Goal: Transaction & Acquisition: Purchase product/service

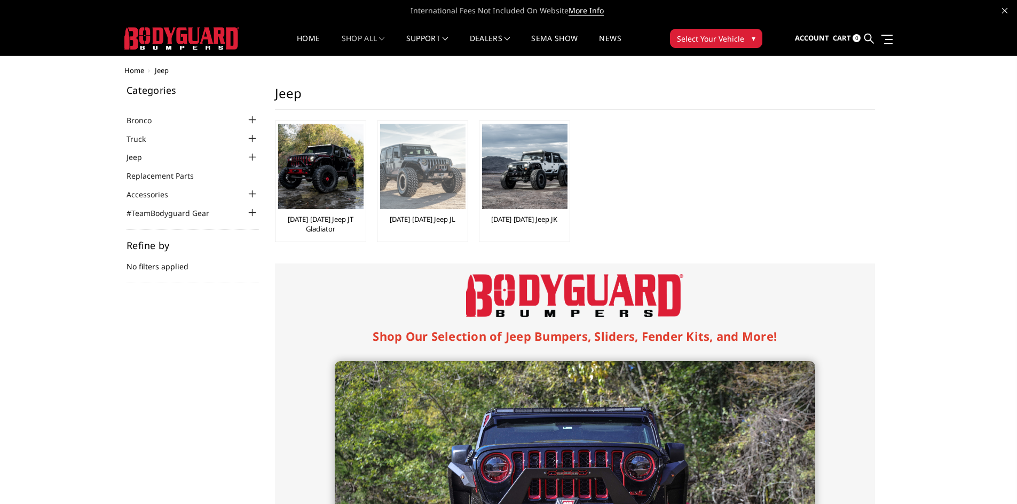
click at [422, 219] on link "[DATE]-[DATE] Jeep JL" at bounding box center [423, 220] width 66 height 10
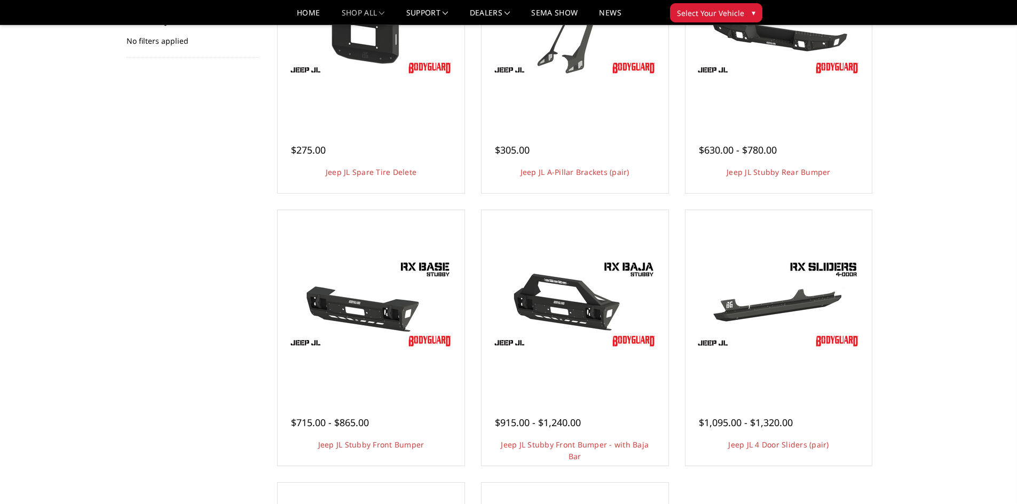
scroll to position [213, 0]
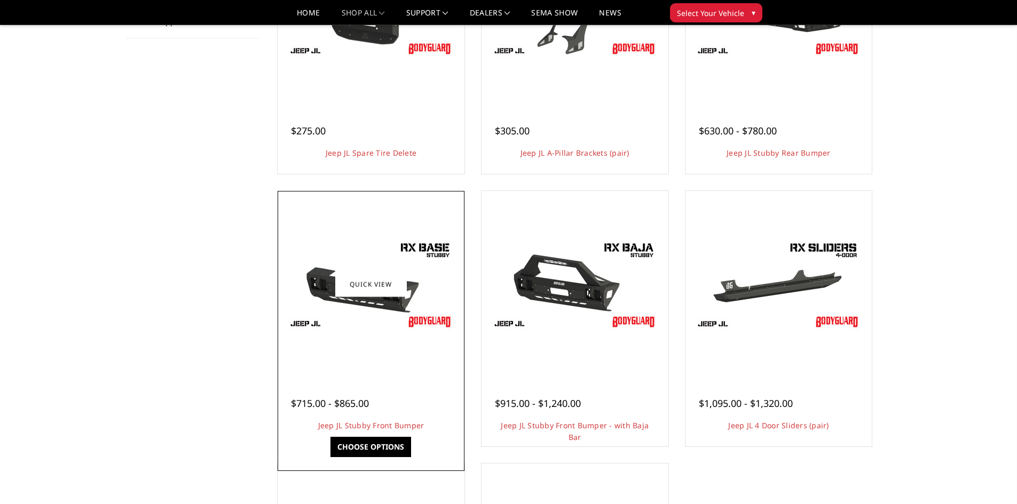
click at [347, 351] on div at bounding box center [370, 284] width 181 height 181
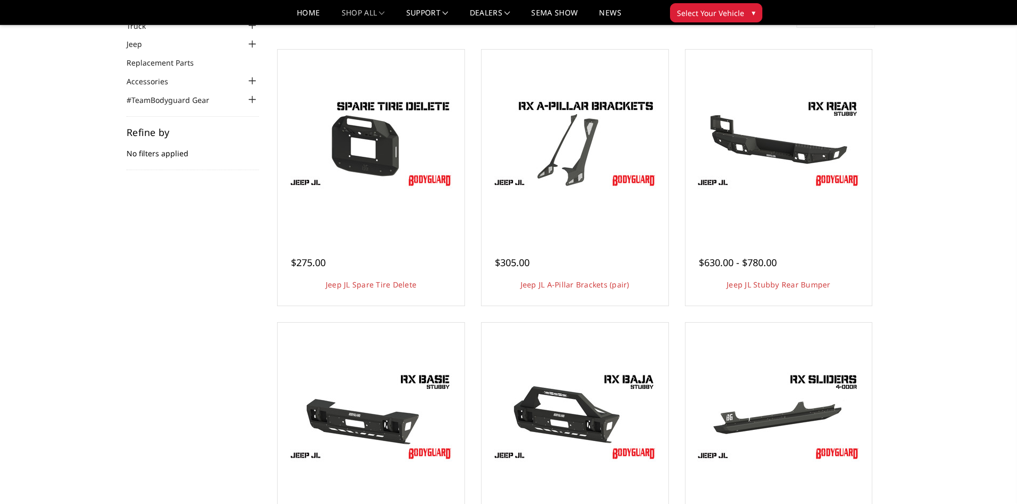
scroll to position [53, 0]
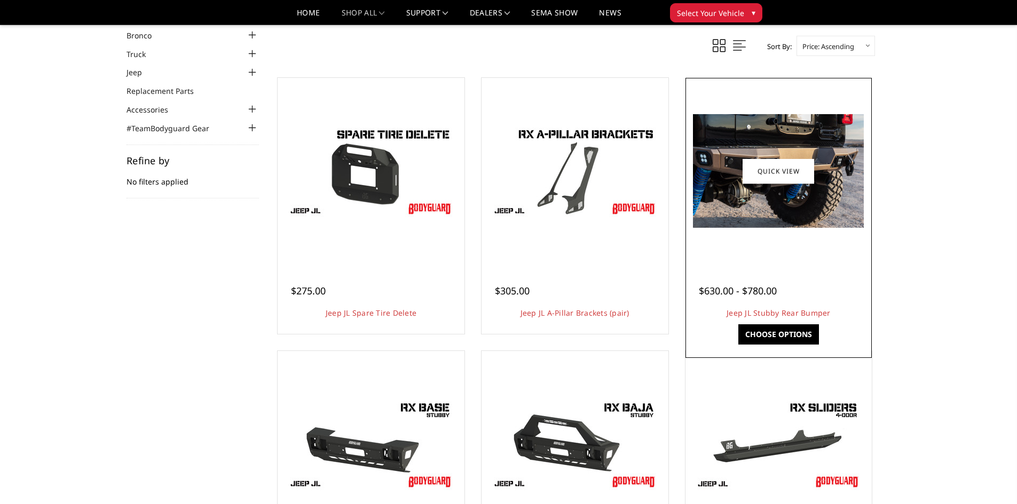
click at [770, 201] on img at bounding box center [778, 171] width 171 height 114
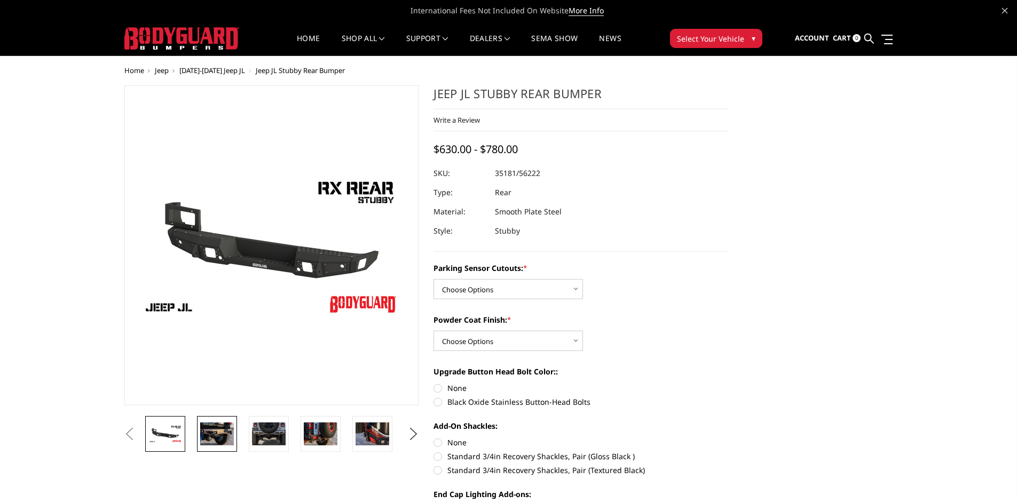
click at [215, 438] on img at bounding box center [217, 434] width 34 height 22
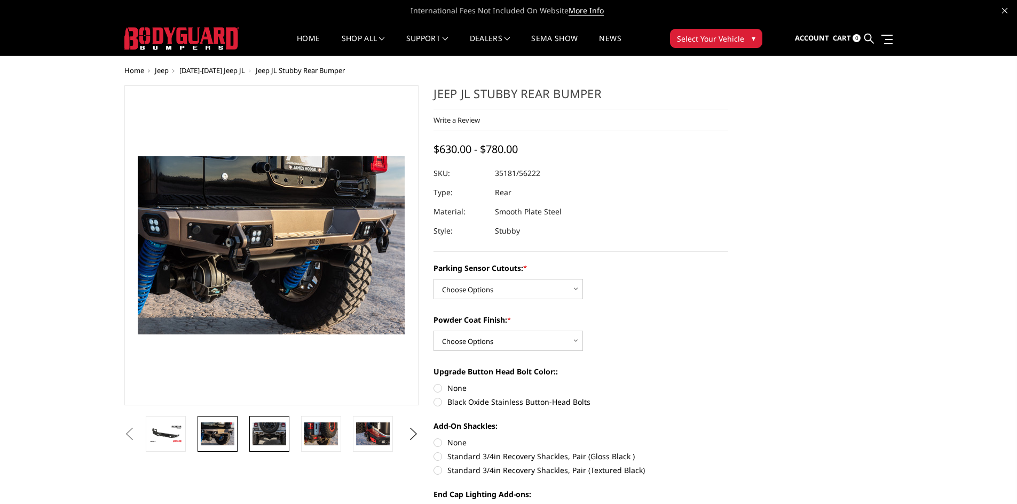
click at [261, 436] on img at bounding box center [269, 434] width 34 height 23
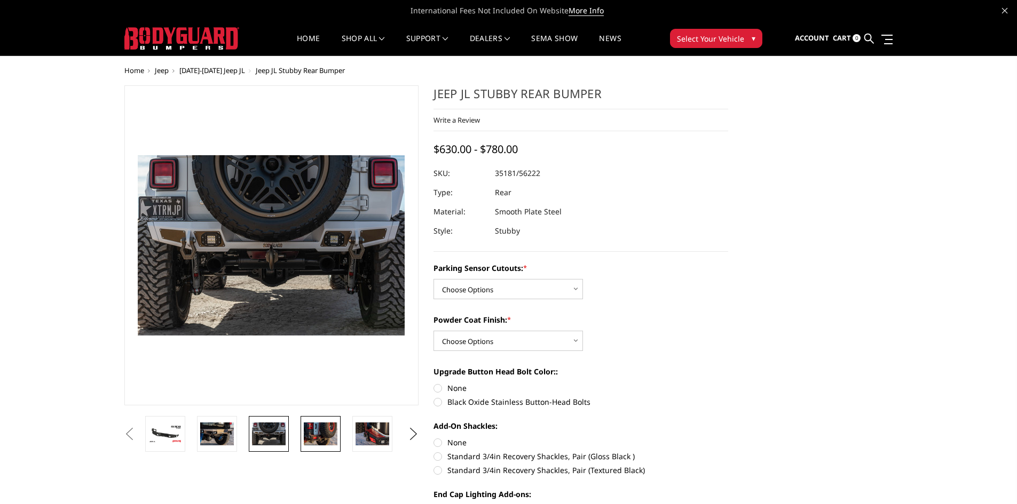
click at [313, 434] on img at bounding box center [321, 434] width 34 height 22
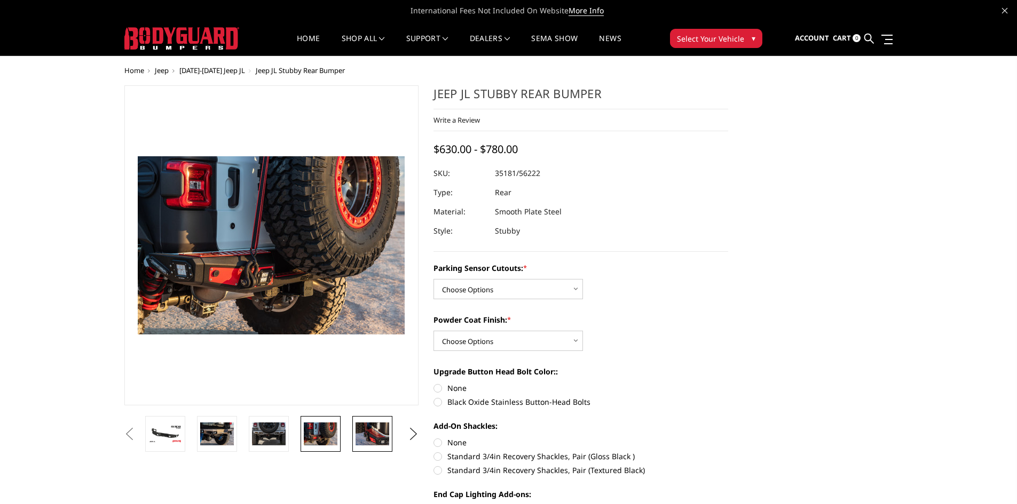
click at [368, 433] on img at bounding box center [372, 434] width 34 height 22
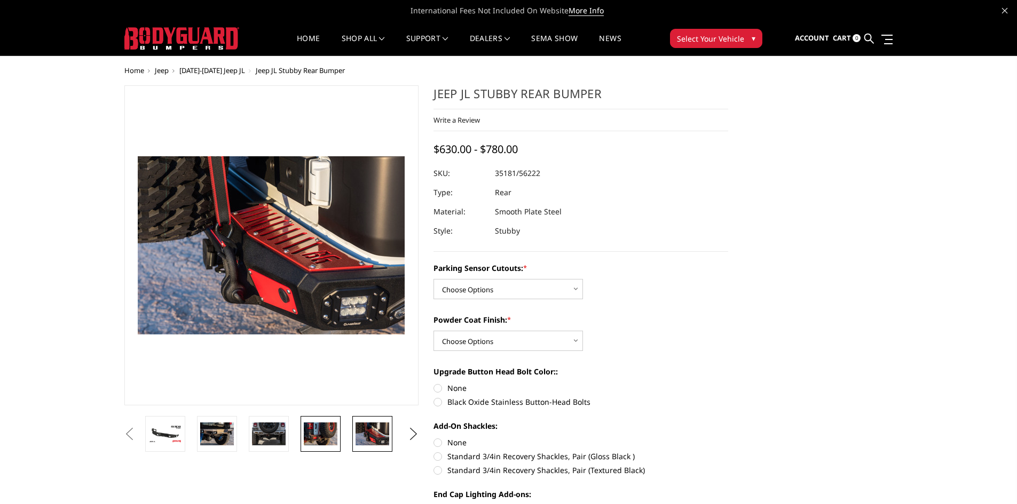
click at [328, 432] on img at bounding box center [321, 434] width 34 height 22
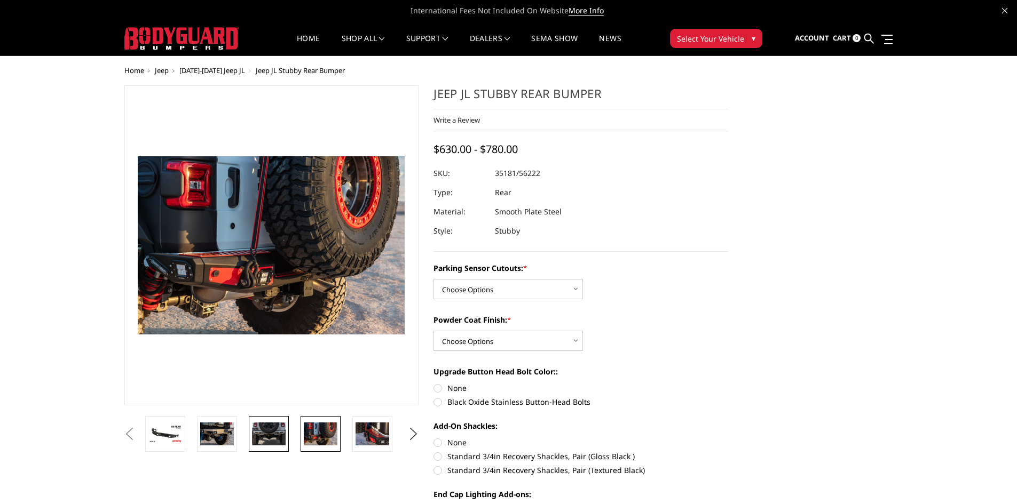
click at [263, 430] on img at bounding box center [269, 434] width 34 height 23
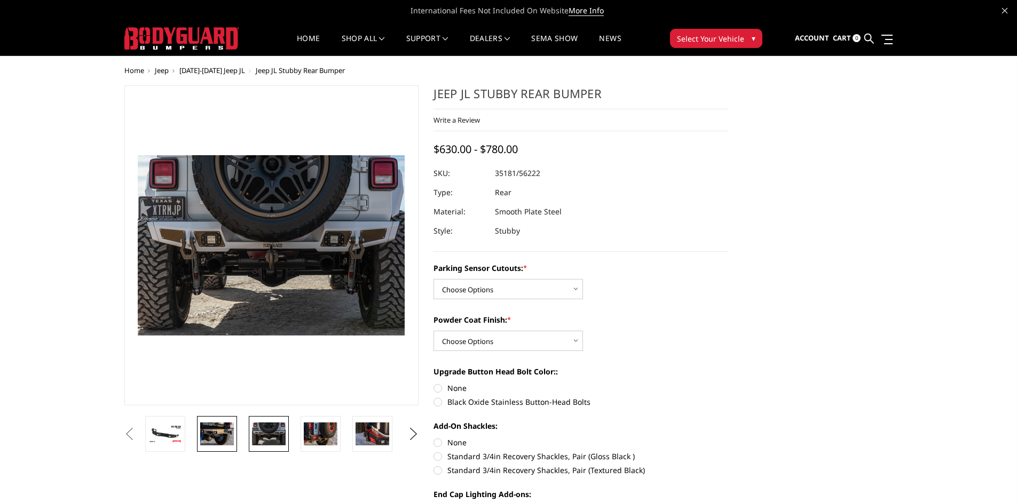
click at [221, 430] on img at bounding box center [217, 434] width 34 height 22
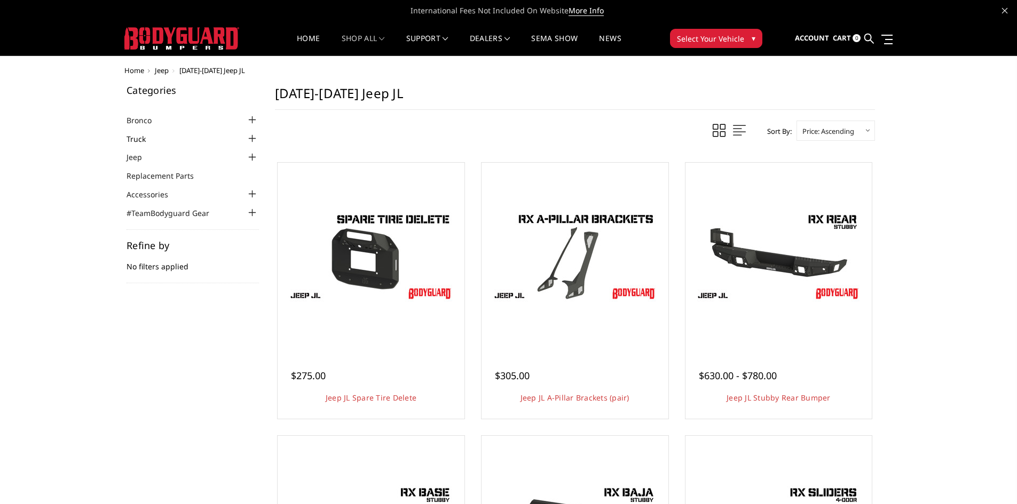
click at [139, 138] on link "Truck" at bounding box center [142, 138] width 33 height 11
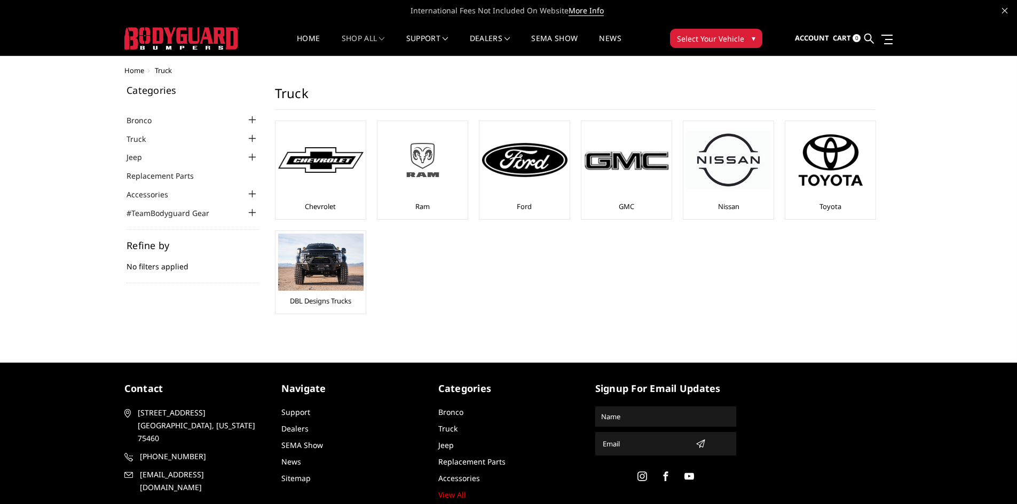
click at [411, 175] on img at bounding box center [422, 160] width 85 height 48
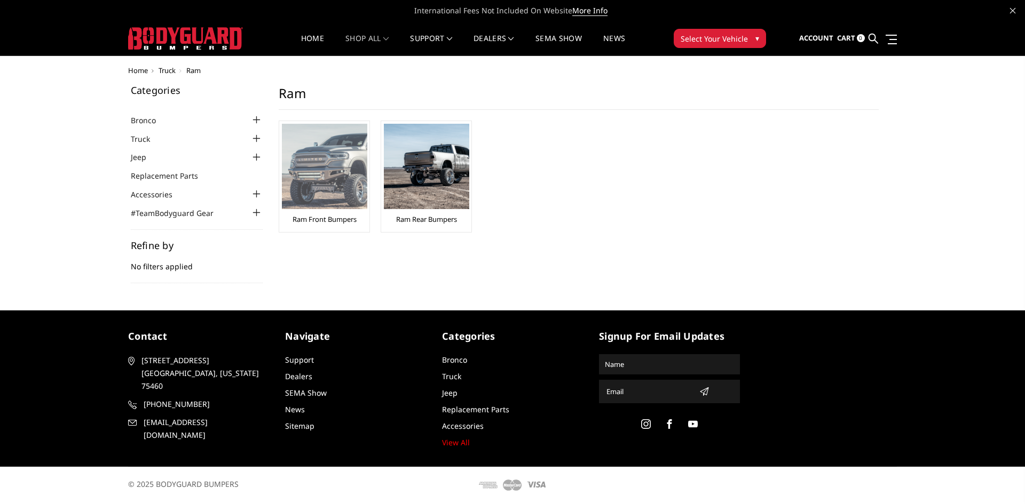
click at [333, 219] on link "Ram Front Bumpers" at bounding box center [324, 220] width 64 height 10
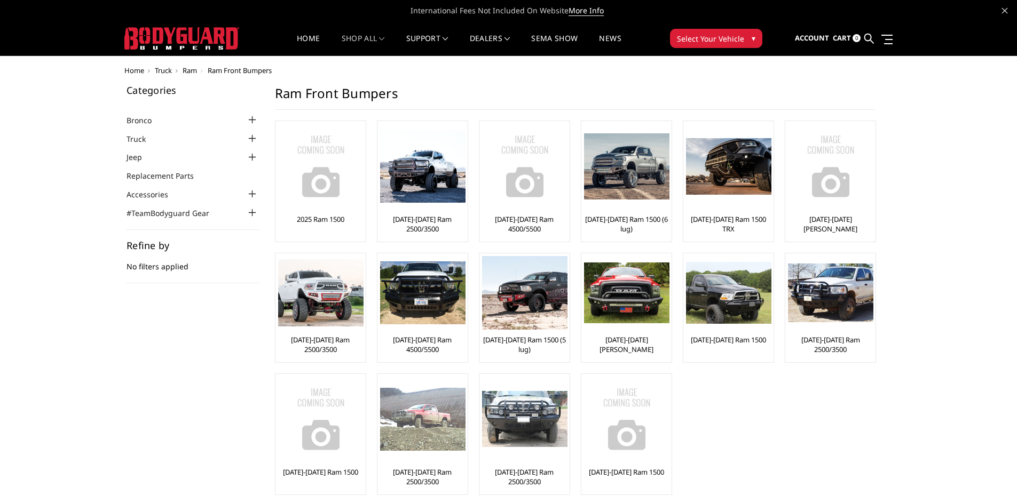
click at [412, 474] on link "[DATE]-[DATE] Ram 2500/3500" at bounding box center [422, 477] width 85 height 19
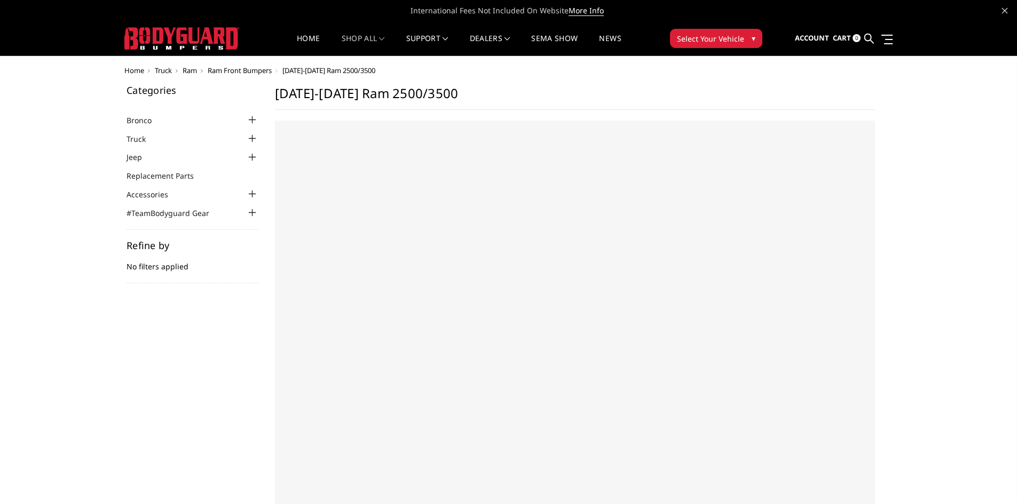
select select "US"
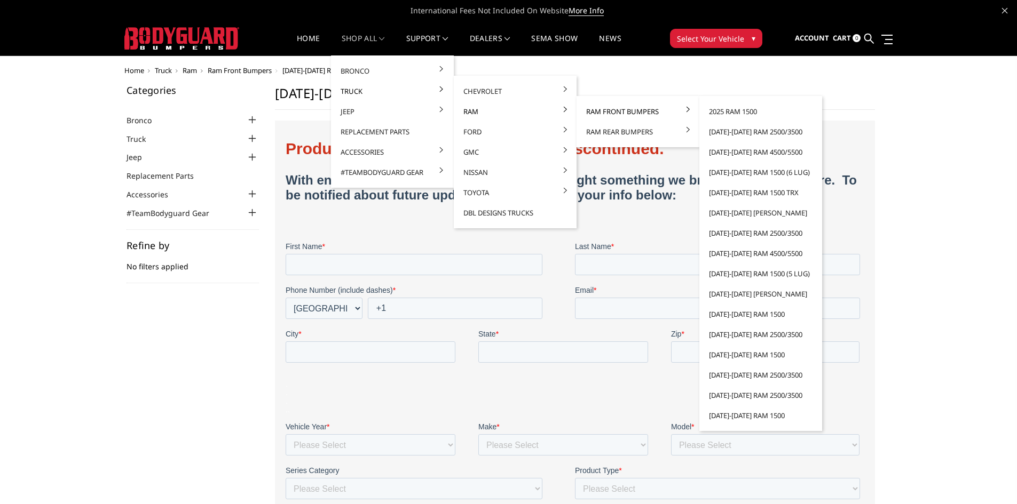
click at [608, 109] on link "Ram Front Bumpers" at bounding box center [638, 111] width 114 height 20
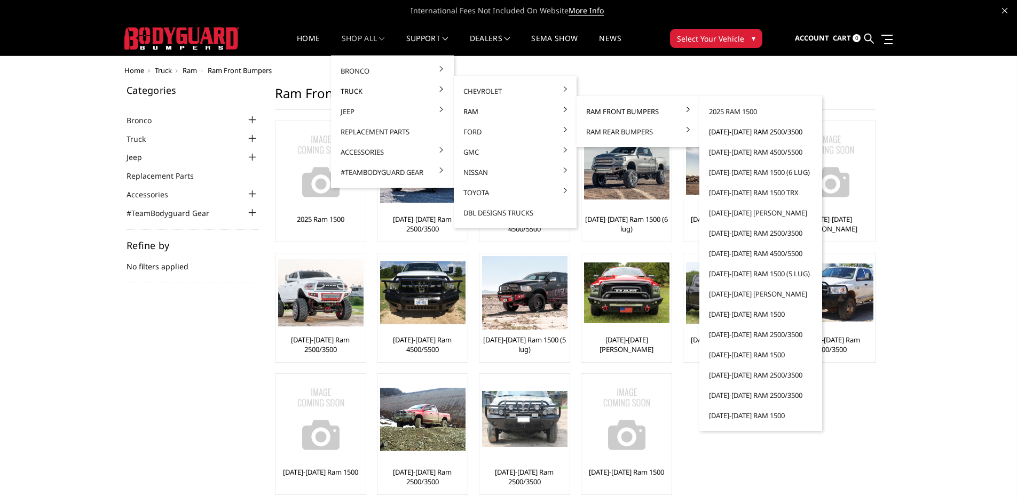
click at [726, 130] on link "[DATE]-[DATE] Ram 2500/3500" at bounding box center [760, 132] width 114 height 20
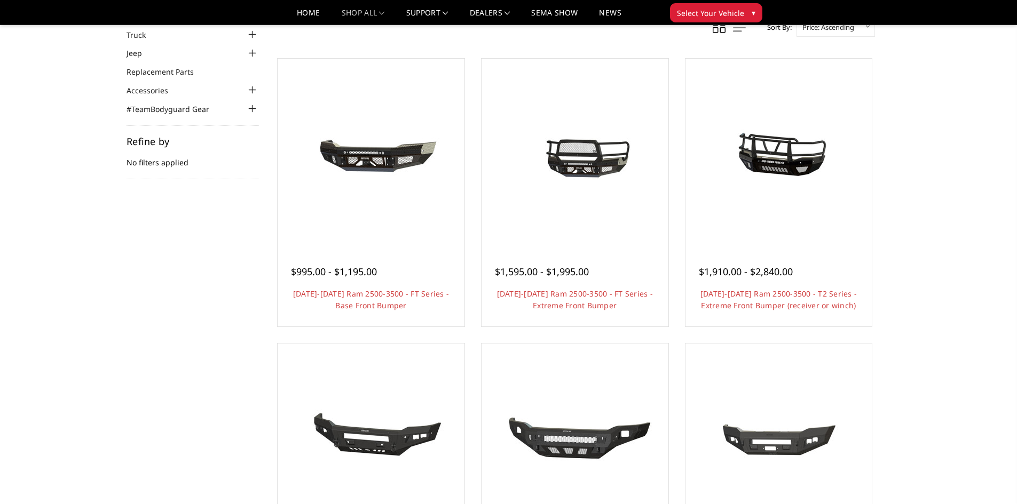
scroll to position [53, 0]
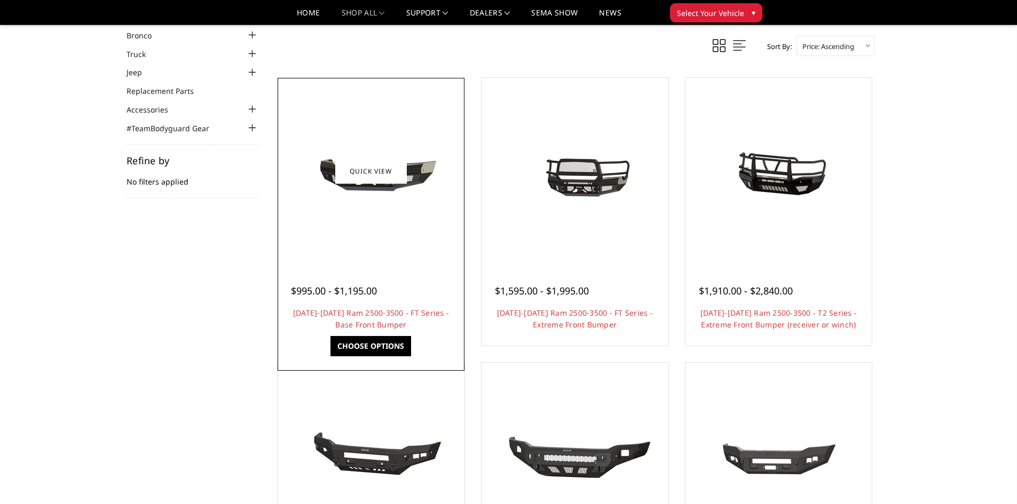
click at [378, 251] on div at bounding box center [370, 171] width 181 height 181
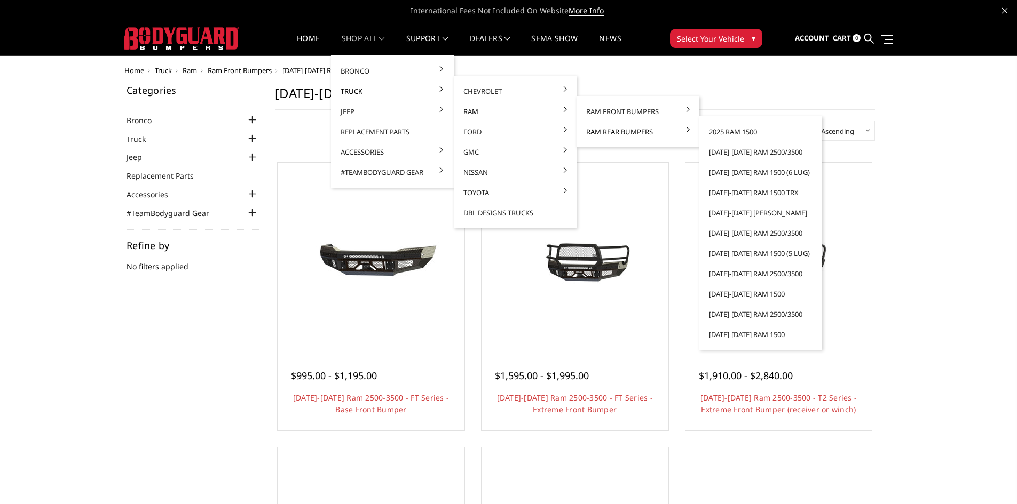
click at [624, 131] on link "Ram Rear Bumpers" at bounding box center [638, 132] width 114 height 20
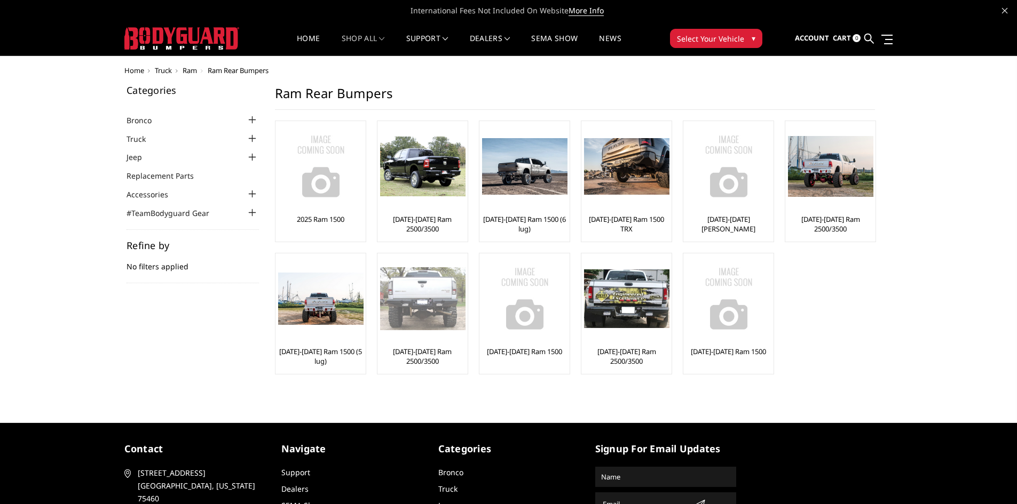
click at [431, 310] on img at bounding box center [422, 298] width 85 height 63
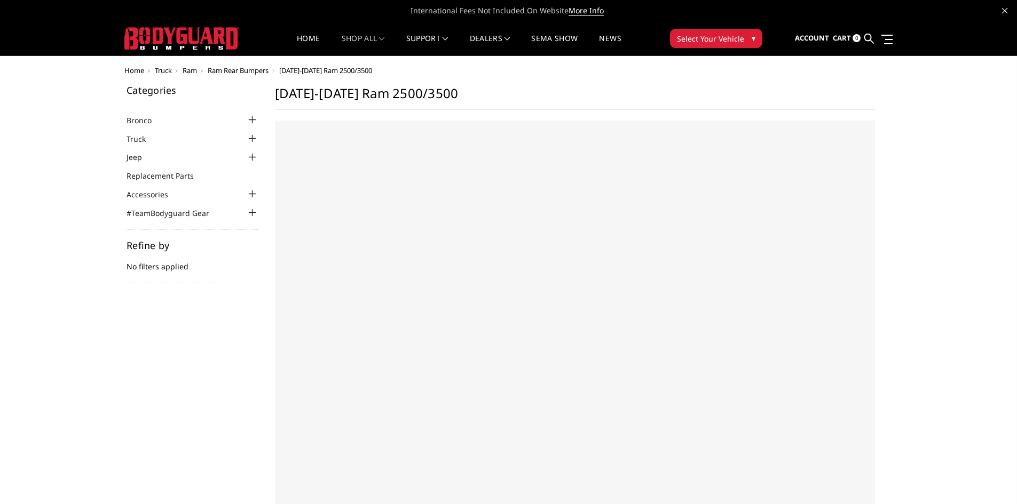
select select "US"
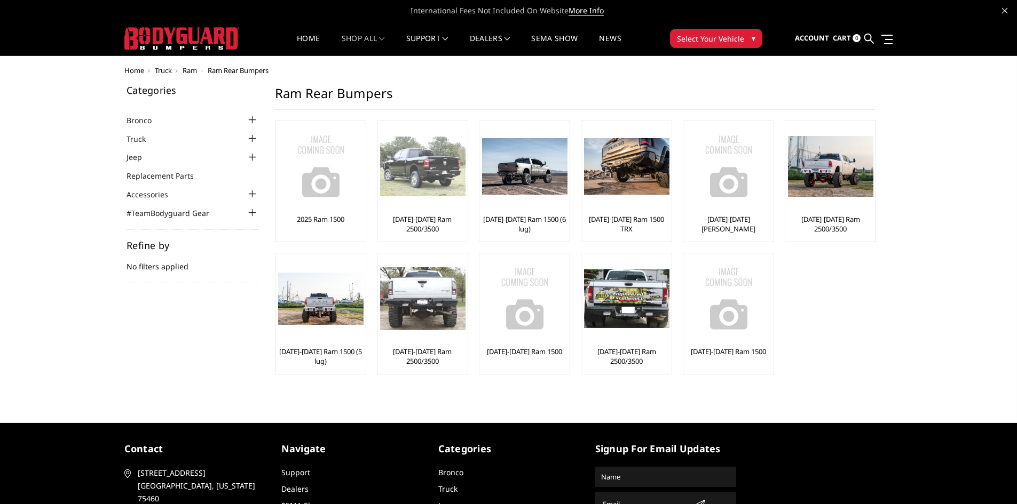
click at [428, 205] on div at bounding box center [422, 166] width 85 height 85
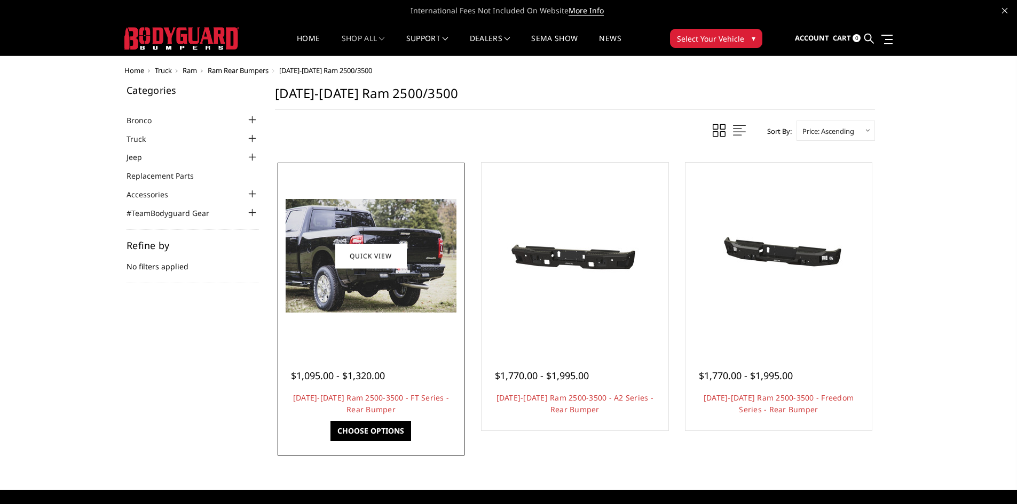
click at [405, 273] on img at bounding box center [371, 256] width 171 height 114
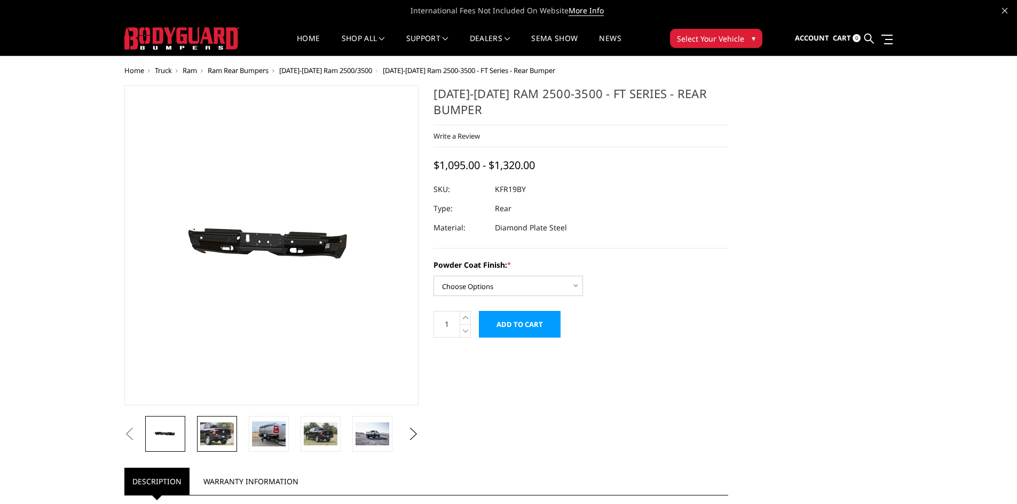
click at [209, 424] on img at bounding box center [217, 434] width 34 height 22
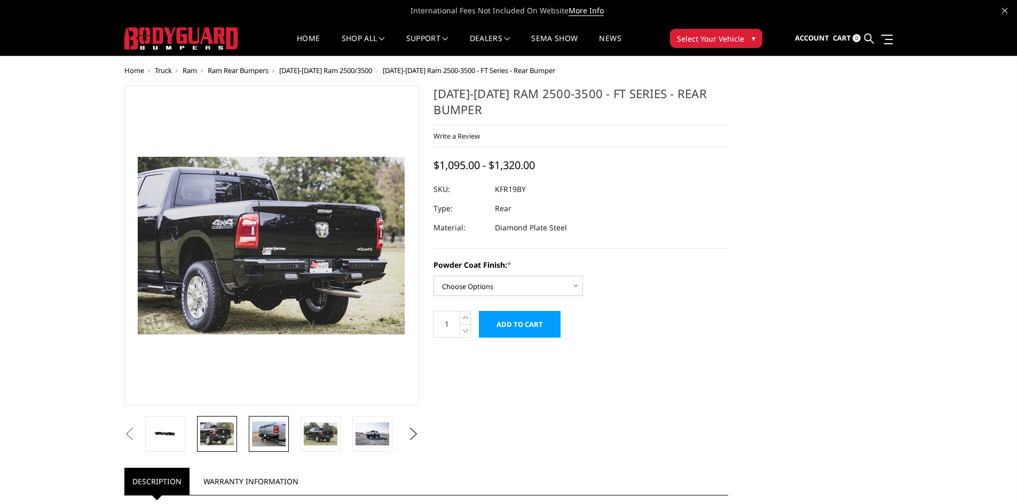
click at [264, 430] on img at bounding box center [269, 434] width 34 height 25
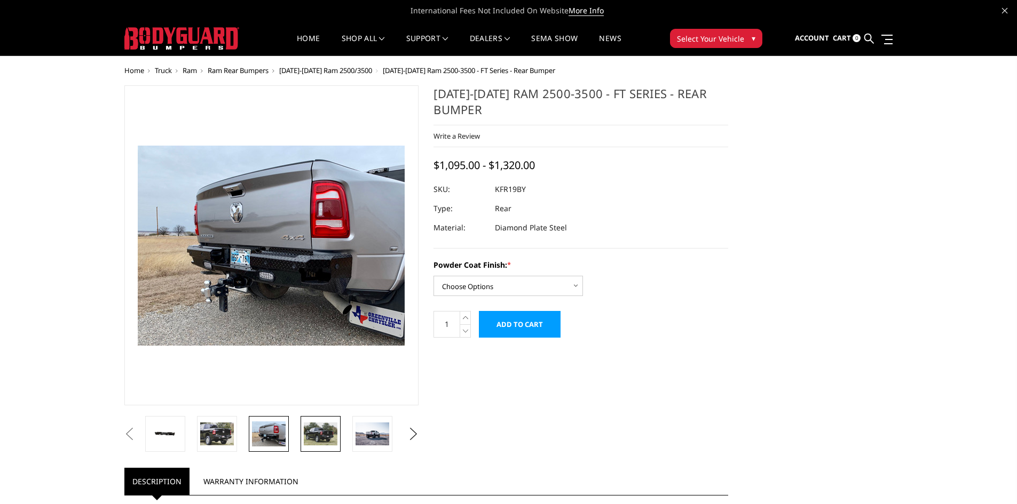
click at [319, 432] on img at bounding box center [321, 434] width 34 height 22
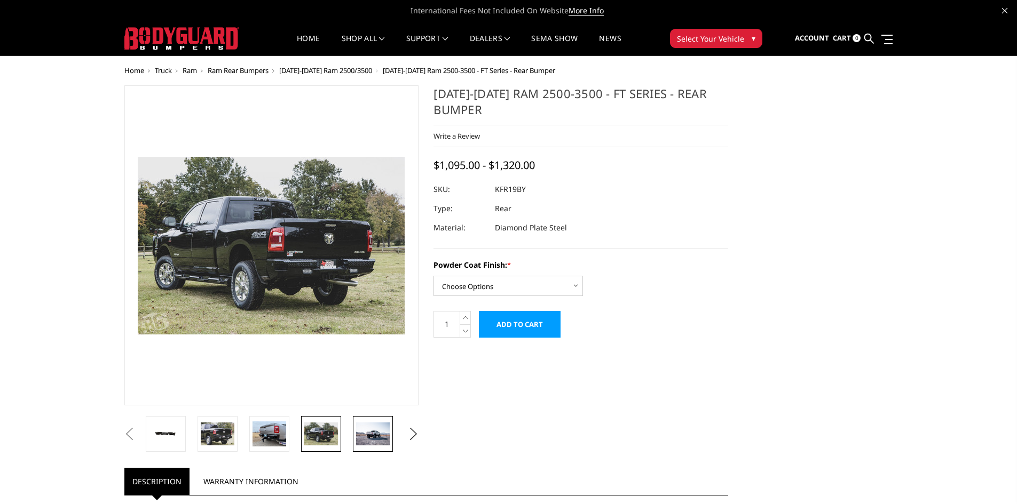
click at [365, 433] on img at bounding box center [373, 434] width 34 height 22
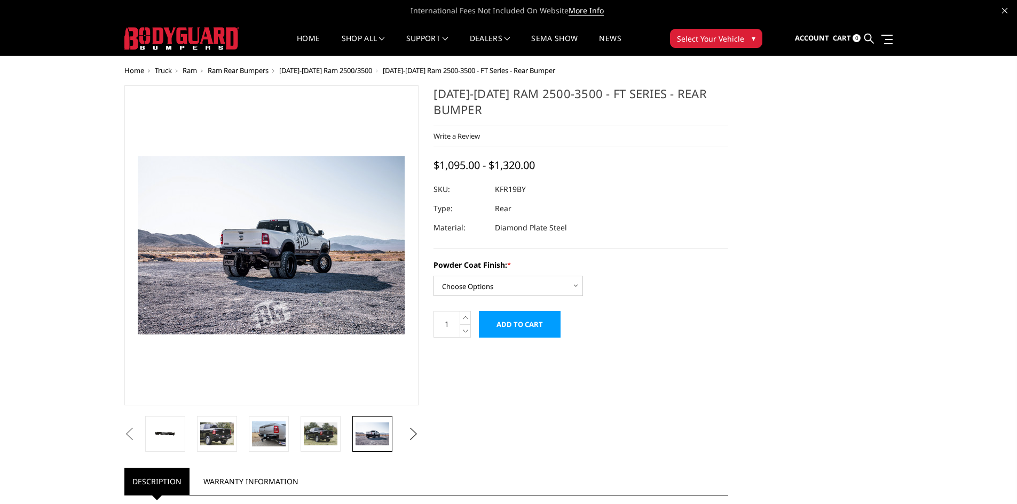
click at [415, 434] on button "Next" at bounding box center [413, 434] width 16 height 16
click at [374, 436] on img at bounding box center [372, 434] width 34 height 25
